Goal: Task Accomplishment & Management: Manage account settings

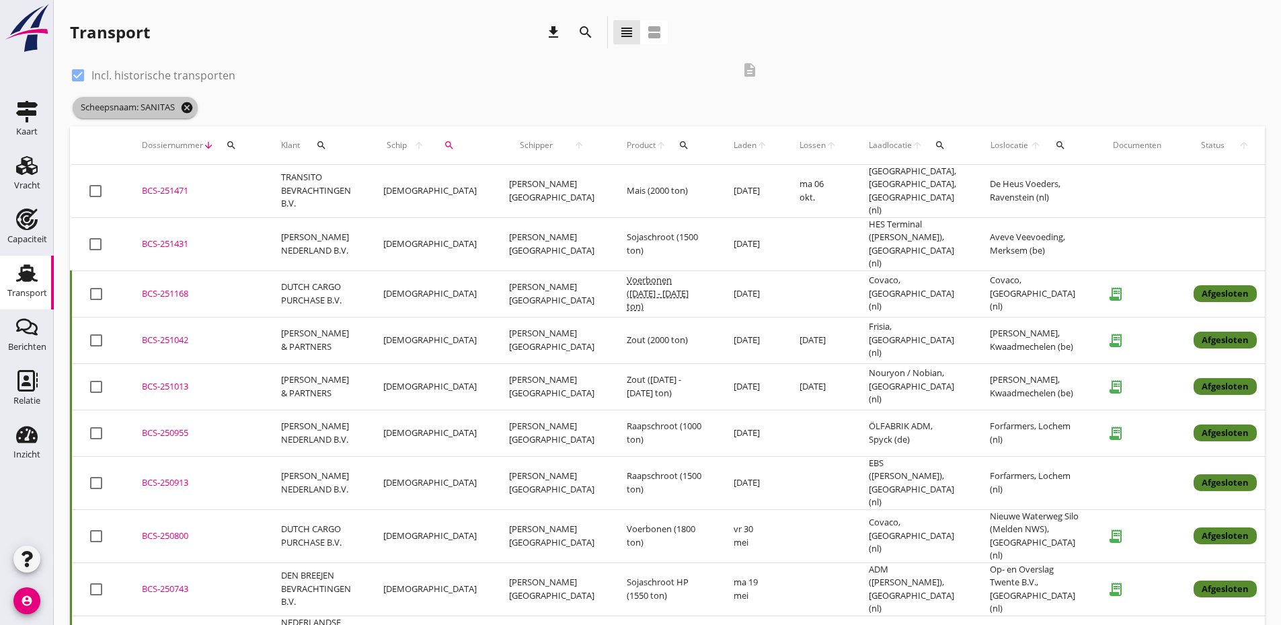
click at [192, 110] on icon "cancel" at bounding box center [186, 107] width 13 height 13
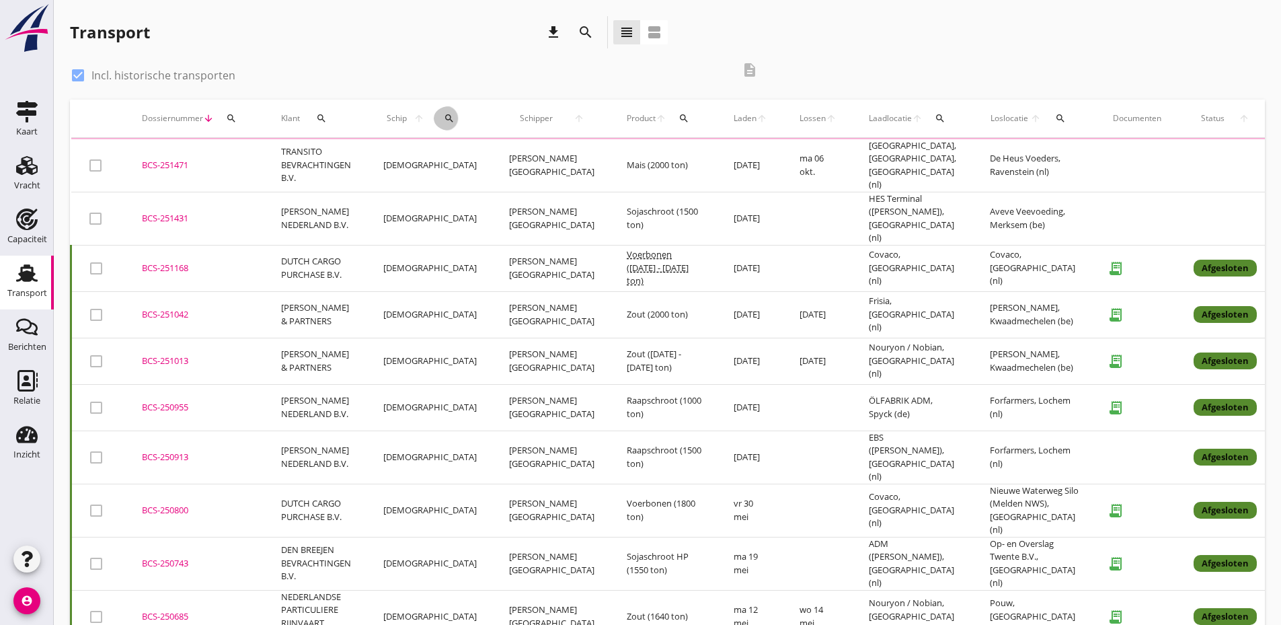
click at [444, 116] on icon "search" at bounding box center [449, 118] width 11 height 11
click at [461, 156] on input "Zoek op (scheeps)naam" at bounding box center [495, 158] width 140 height 22
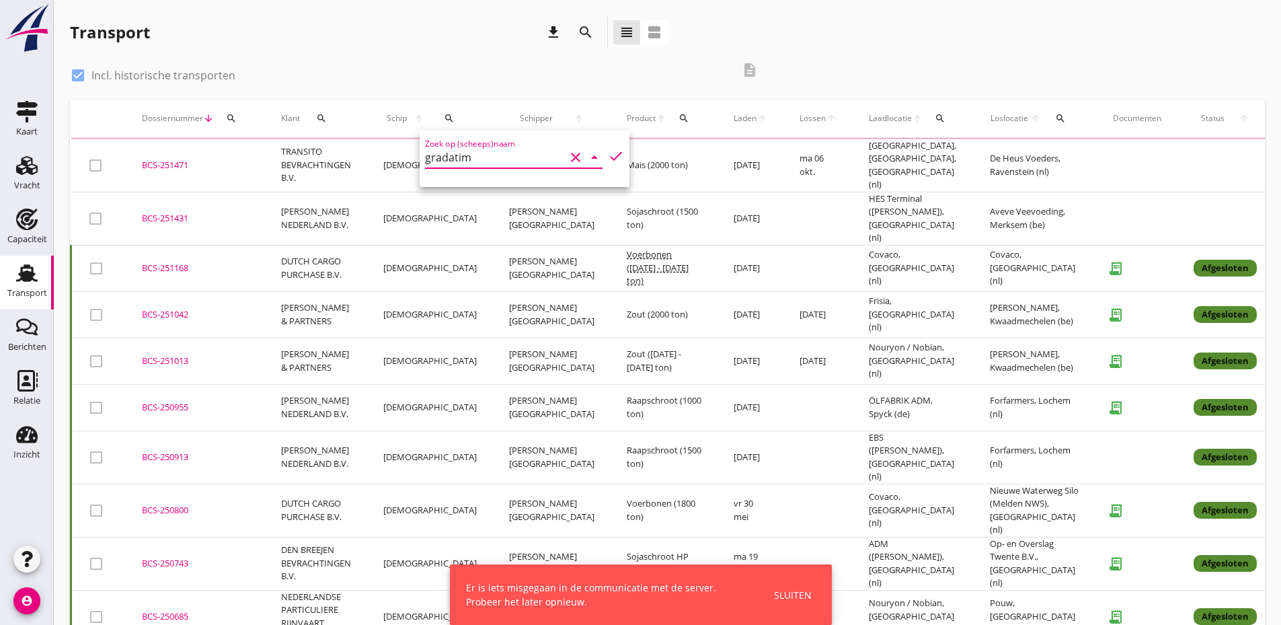
type input "gradatim"
click at [608, 153] on icon "check" at bounding box center [616, 156] width 16 height 16
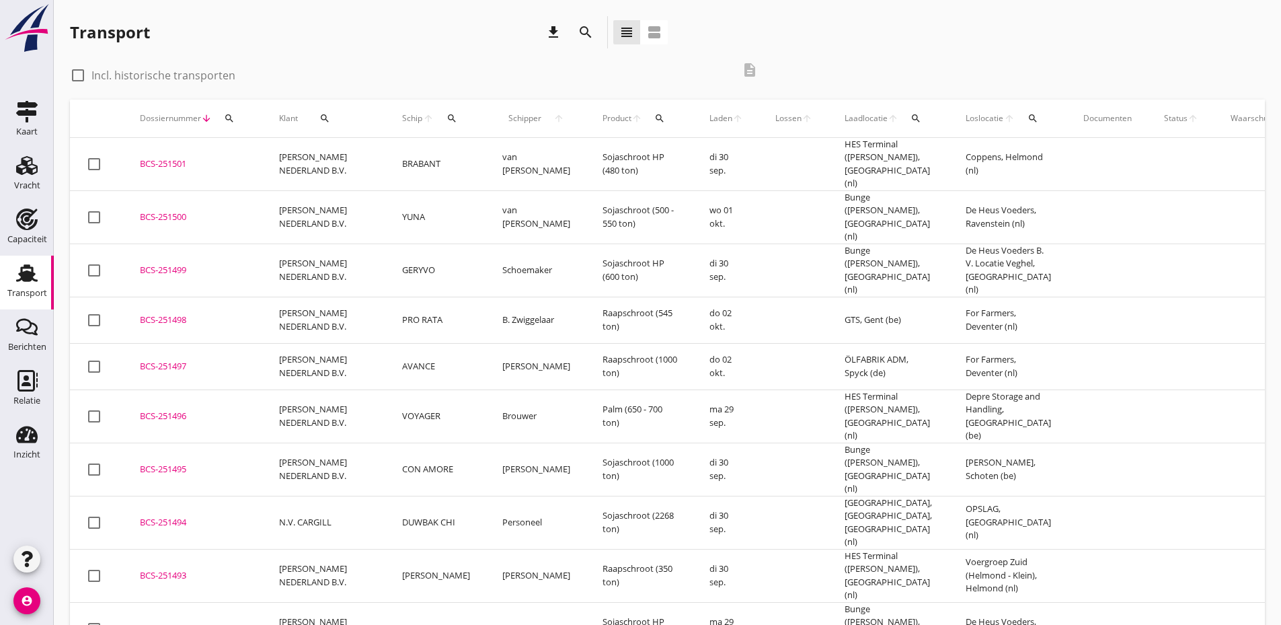
click at [510, 117] on span "Schipper" at bounding box center [524, 118] width 45 height 12
click at [549, 116] on icon "arrow_upward" at bounding box center [558, 118] width 23 height 11
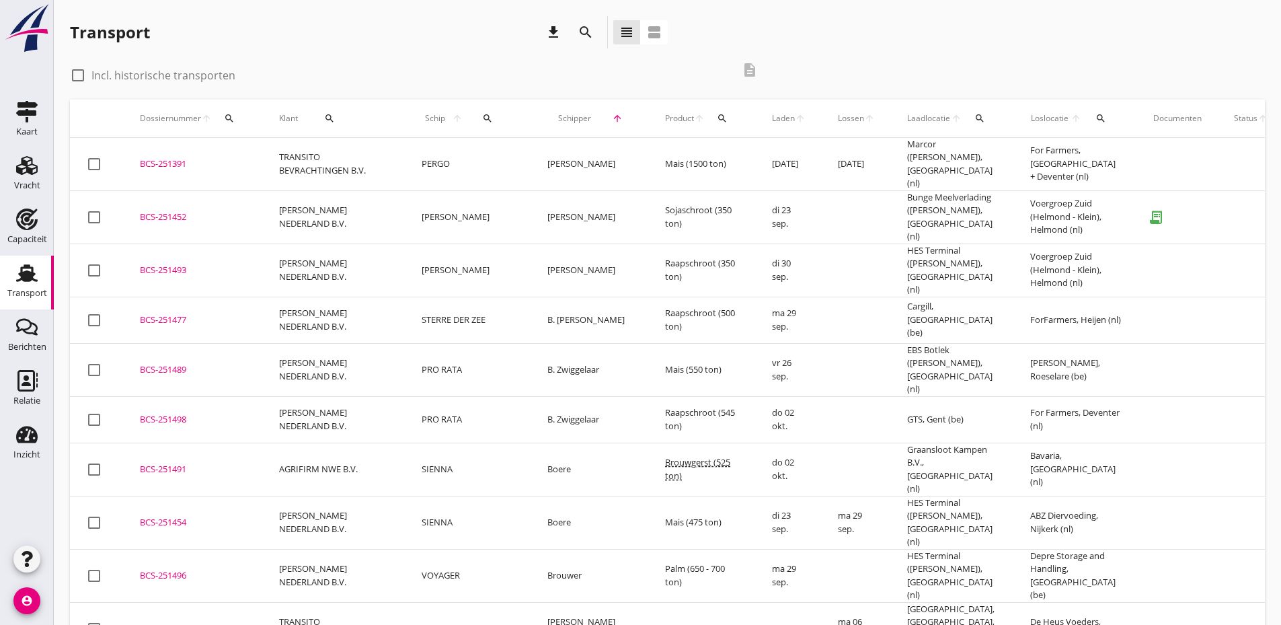
click at [482, 121] on icon "search" at bounding box center [487, 118] width 11 height 11
click at [477, 149] on input "Zoek op (scheeps)naam" at bounding box center [534, 158] width 140 height 22
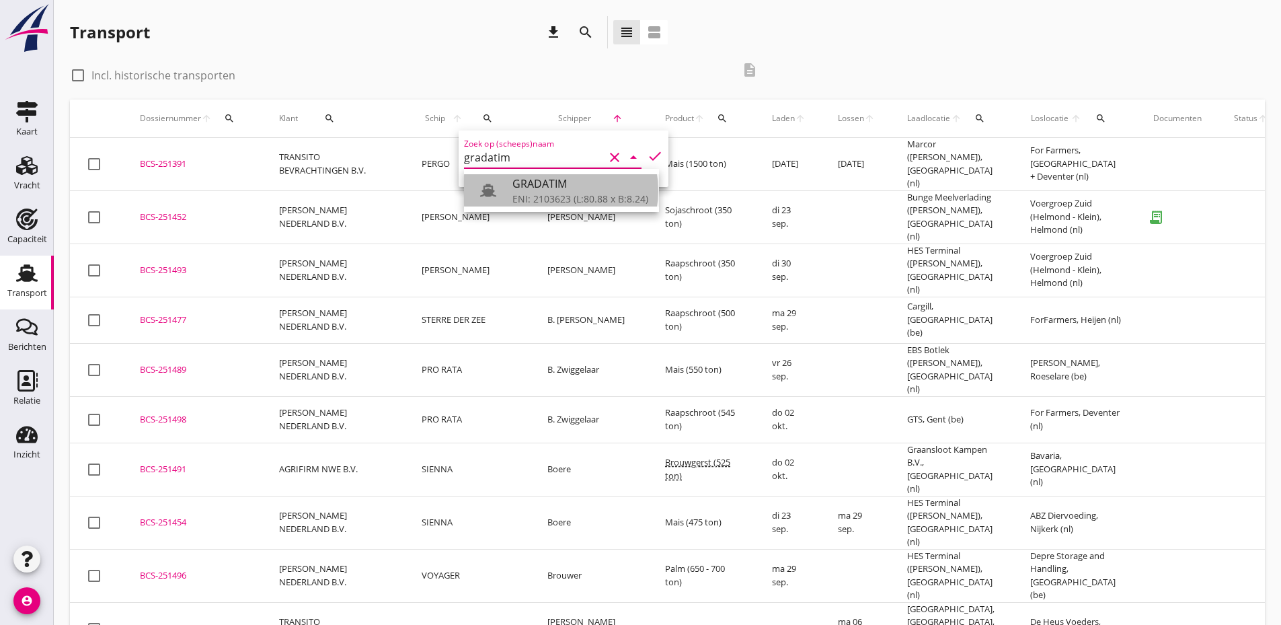
click at [554, 190] on div "GRADATIM" at bounding box center [580, 183] width 136 height 16
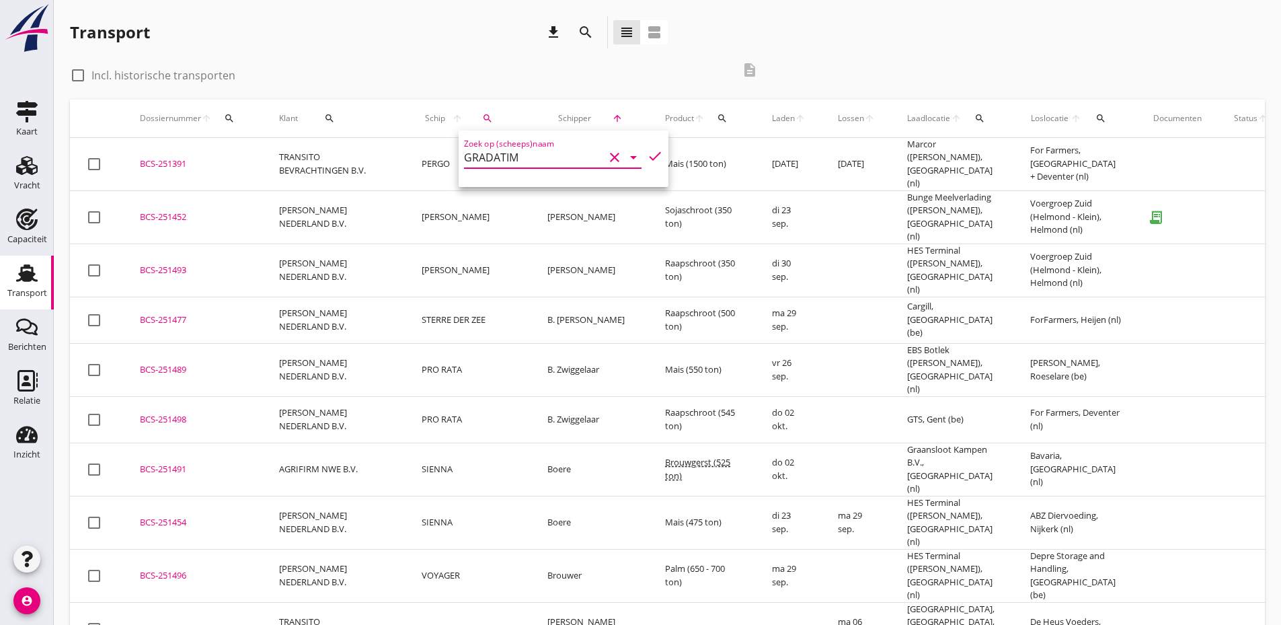
click at [647, 157] on icon "check" at bounding box center [655, 156] width 16 height 16
type input "GRADATIM"
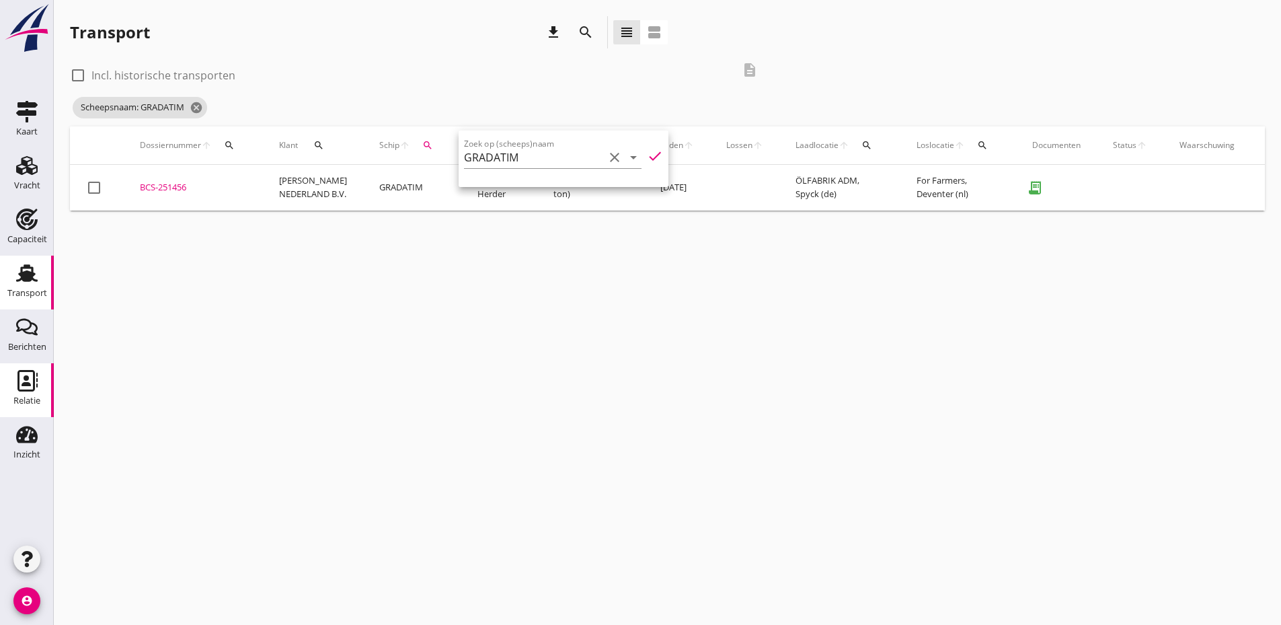
click at [18, 379] on use at bounding box center [27, 381] width 20 height 22
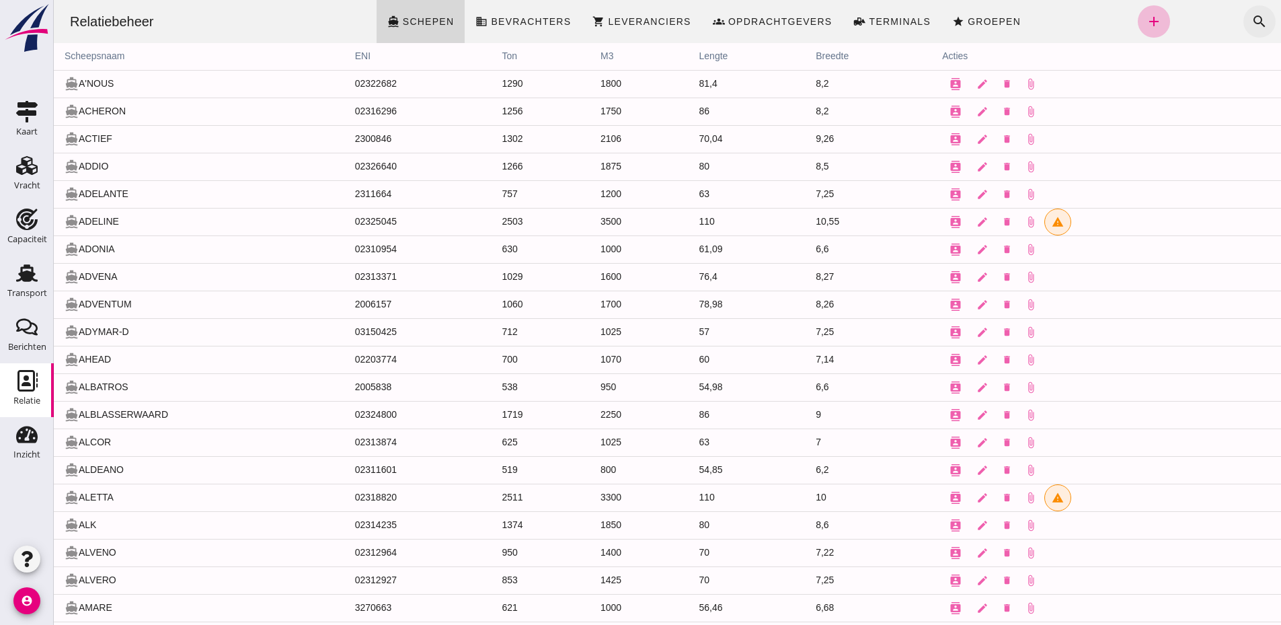
click at [1252, 24] on icon "search" at bounding box center [1259, 21] width 16 height 16
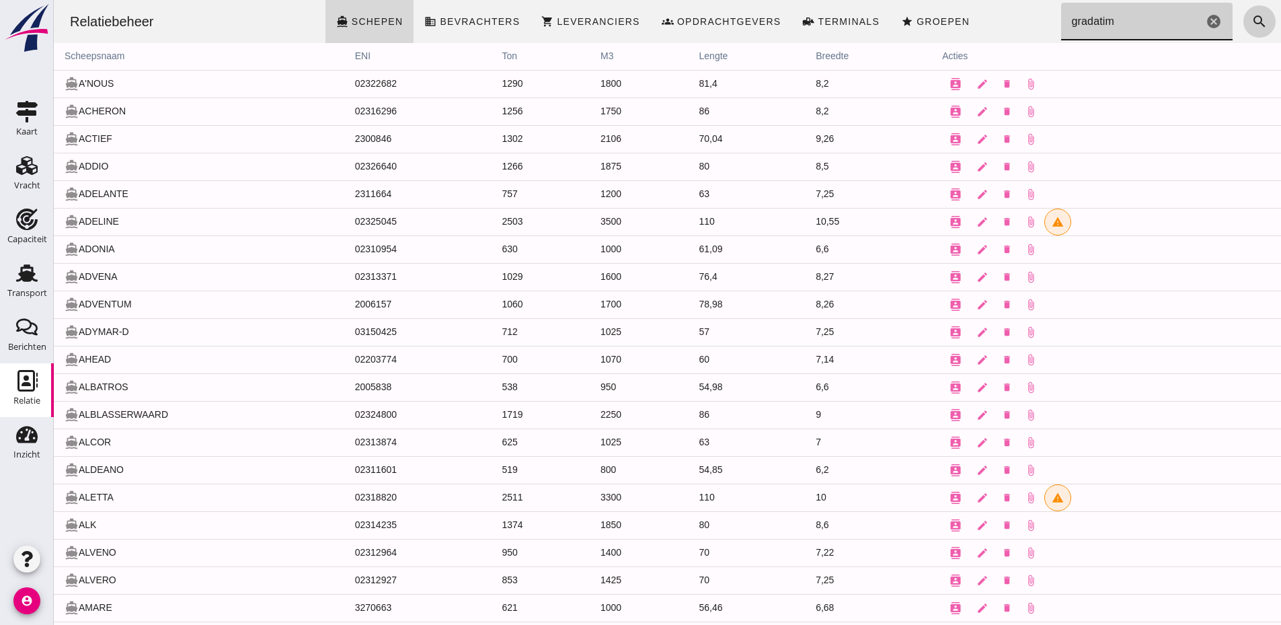
type input "gradatim"
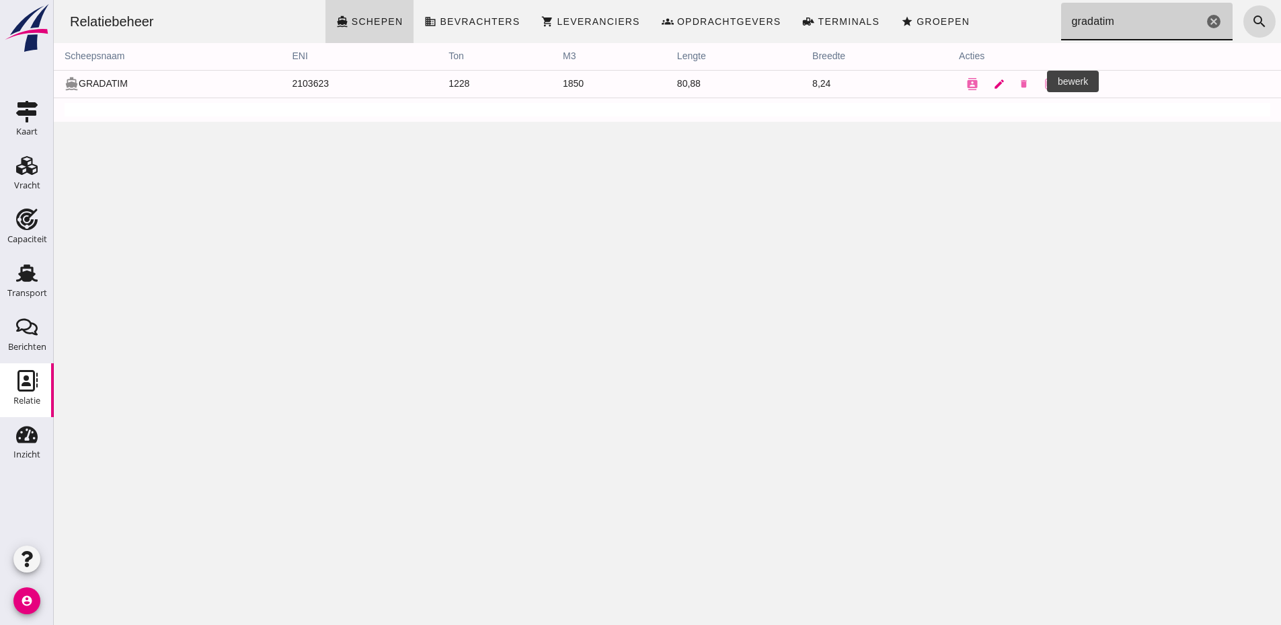
click at [1005, 84] on icon "edit" at bounding box center [999, 84] width 12 height 12
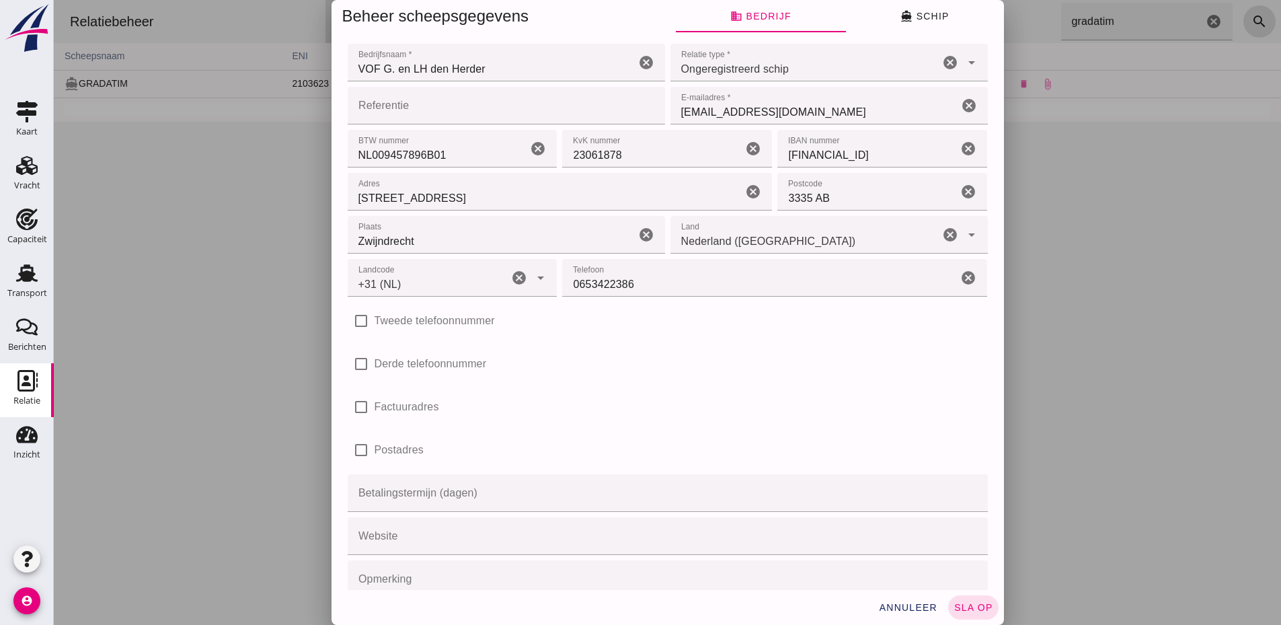
type input "+31 (NL)"
click at [919, 12] on span "directions_boat Schip" at bounding box center [924, 16] width 48 height 12
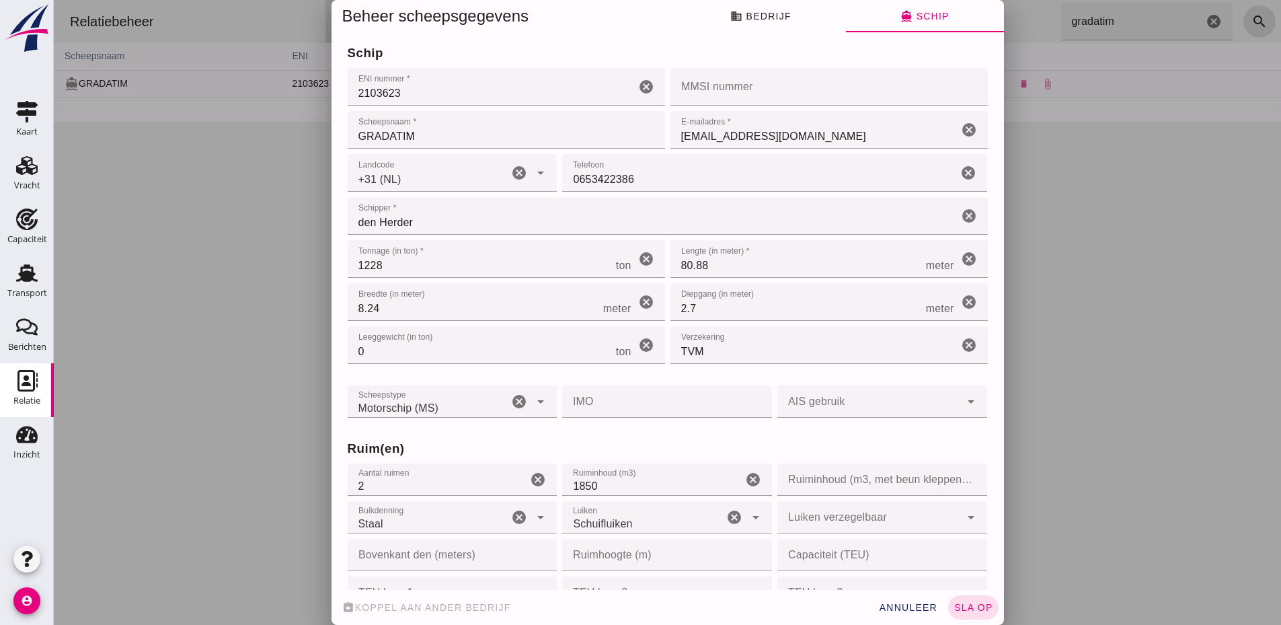
click at [415, 278] on input "1228" at bounding box center [482, 259] width 268 height 38
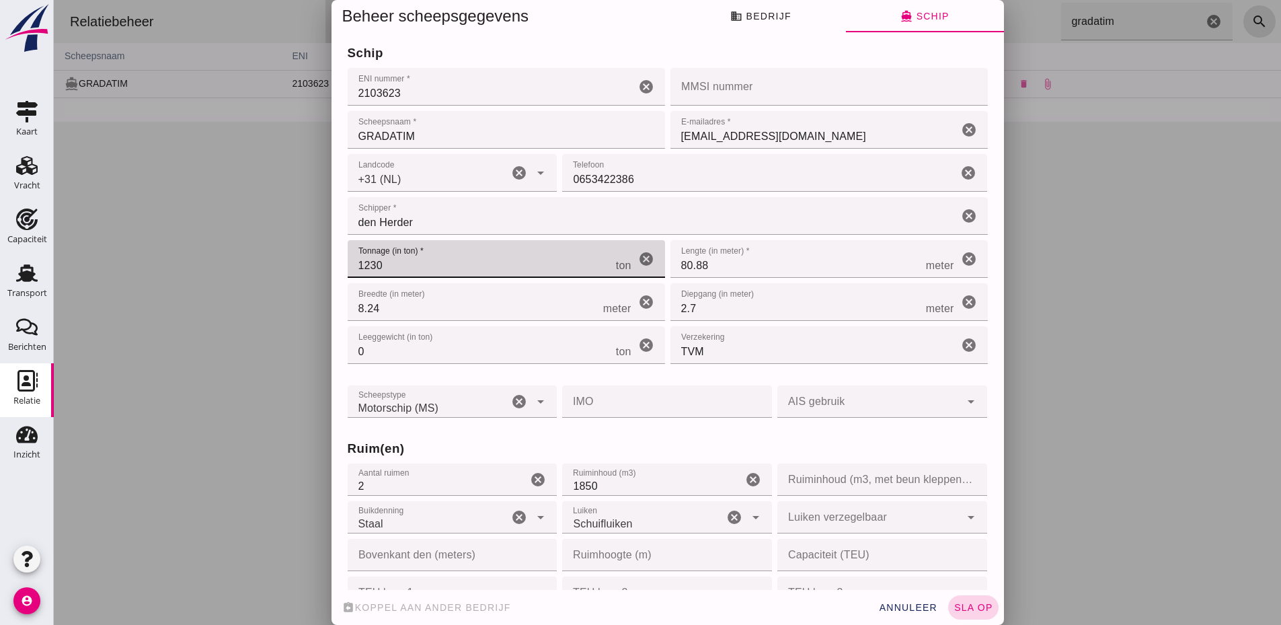
type input "1230"
click at [968, 606] on span "sla op" at bounding box center [973, 607] width 40 height 11
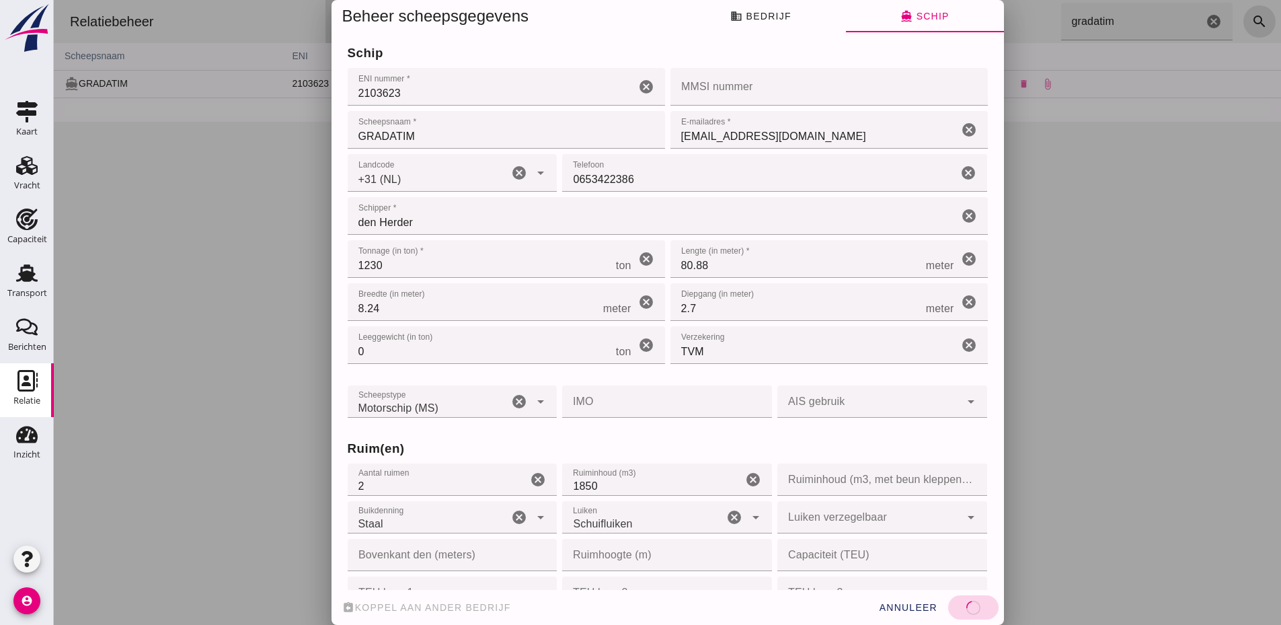
type input "02103623"
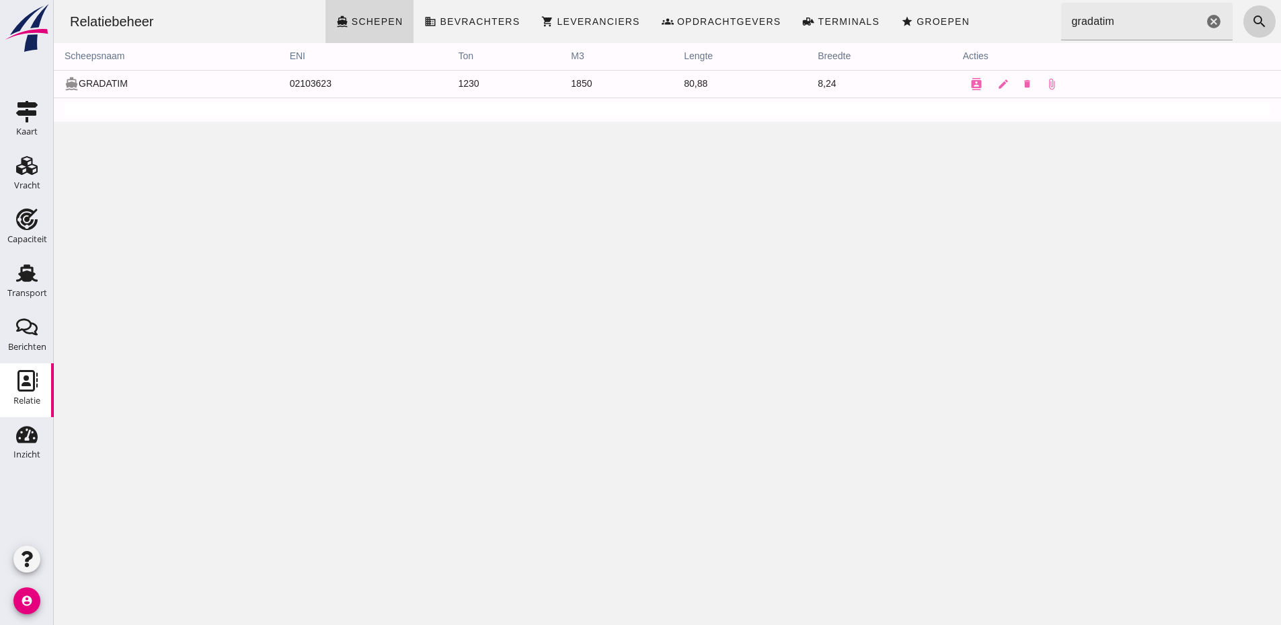
click at [1251, 25] on icon "search" at bounding box center [1259, 21] width 16 height 16
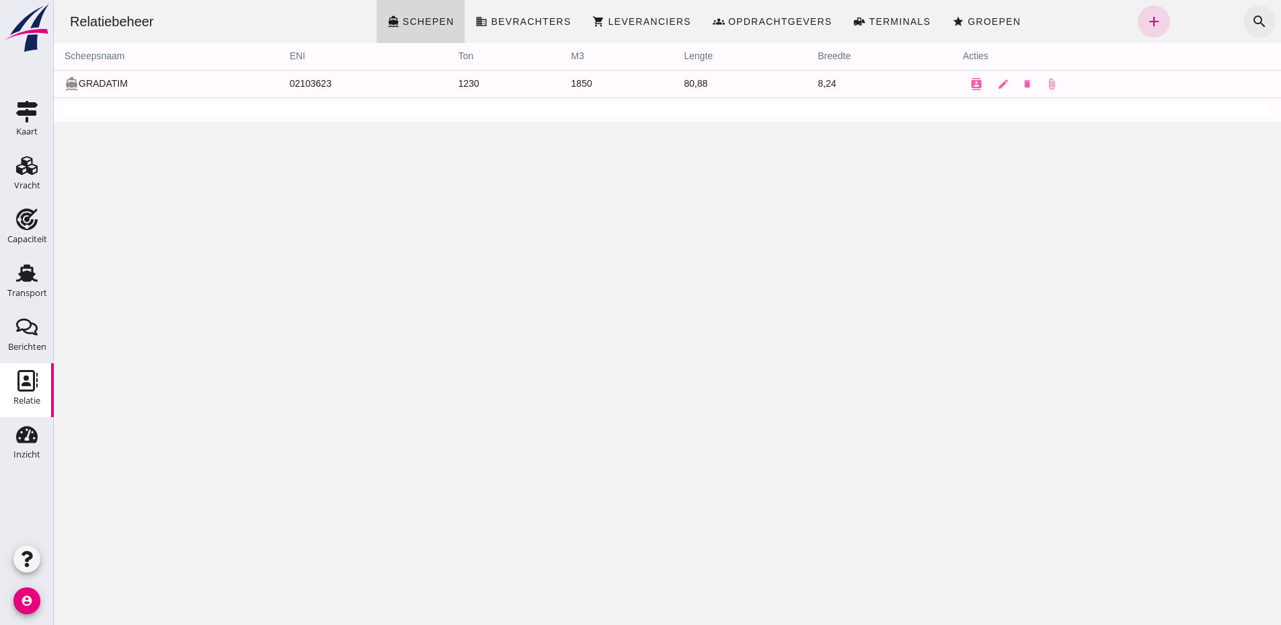
click at [1251, 22] on icon "search" at bounding box center [1259, 21] width 16 height 16
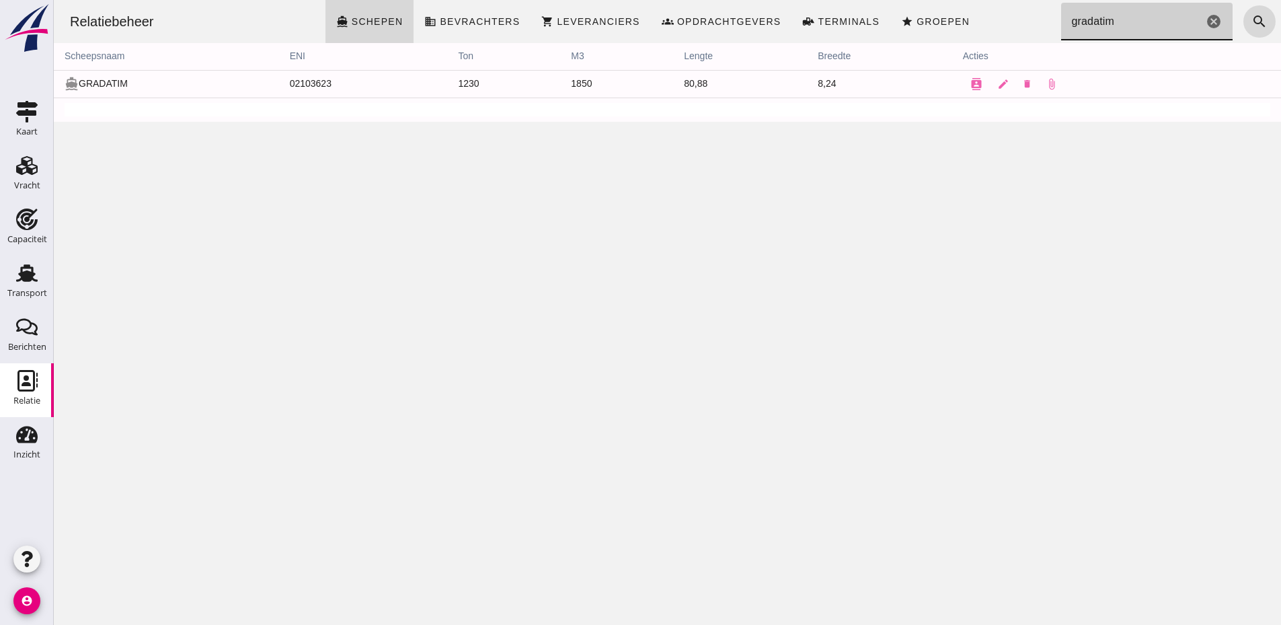
click at [1205, 21] on icon "cancel" at bounding box center [1213, 21] width 16 height 16
type input "pur"
click at [998, 83] on icon "edit" at bounding box center [992, 84] width 12 height 12
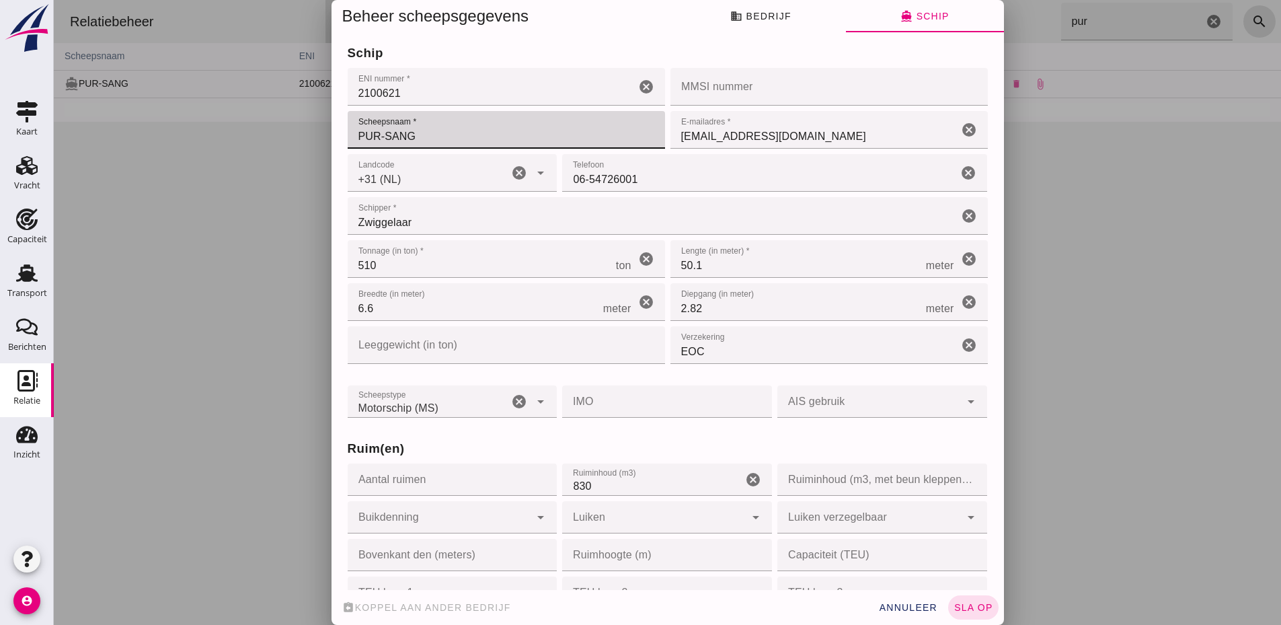
click at [383, 149] on input "PUR-SANG" at bounding box center [506, 130] width 317 height 38
type input "PURSANG"
click at [908, 14] on span "directions_boat Schip" at bounding box center [924, 16] width 48 height 12
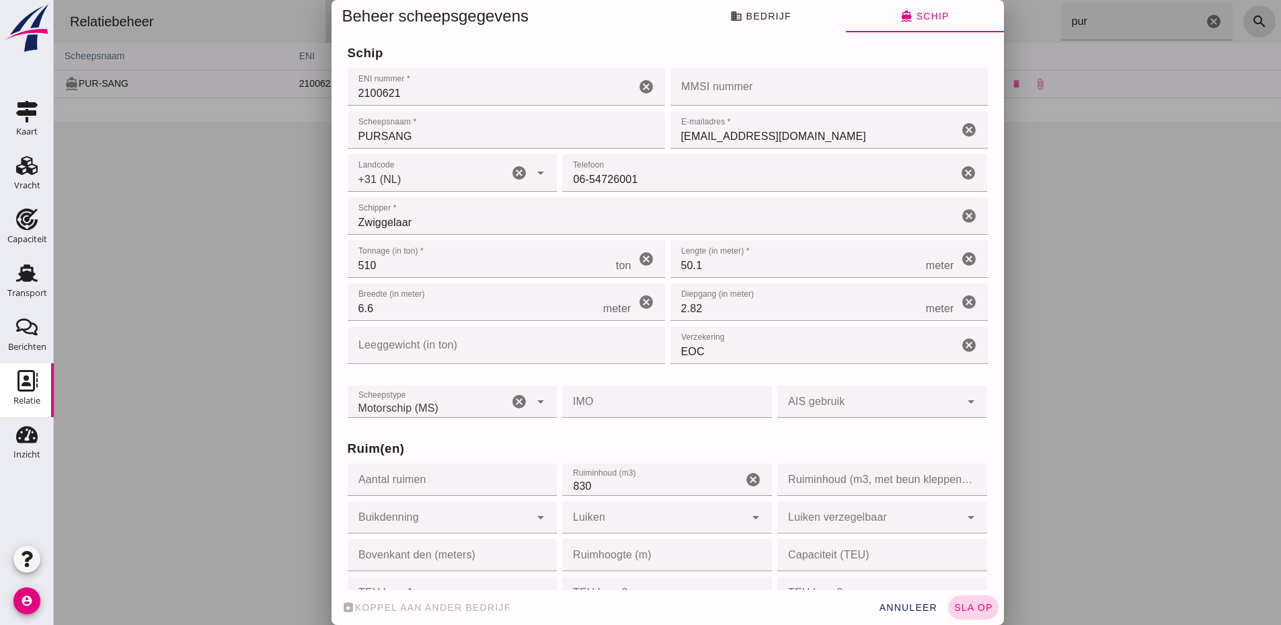
click at [953, 608] on span "sla op" at bounding box center [973, 607] width 40 height 11
type input "02100621"
